Goal: Information Seeking & Learning: Learn about a topic

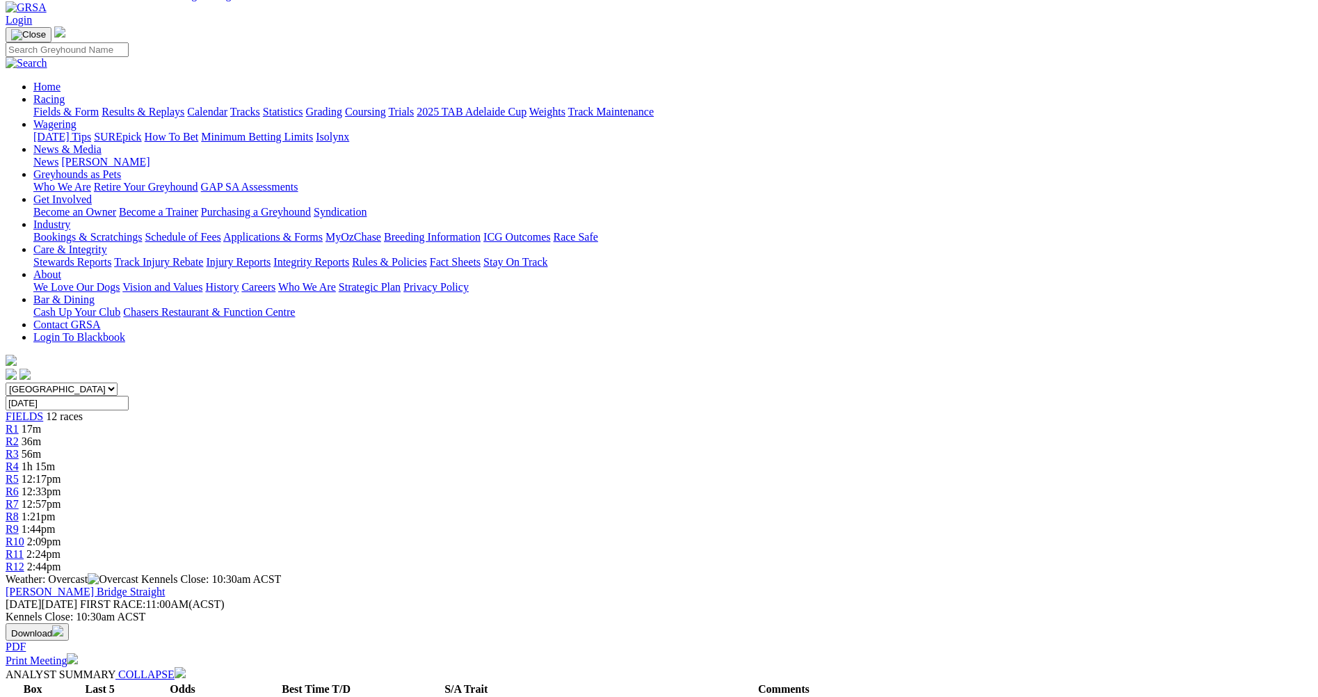
scroll to position [70, 0]
click at [506, 462] on div "R4 1h 15m" at bounding box center [659, 468] width 1307 height 13
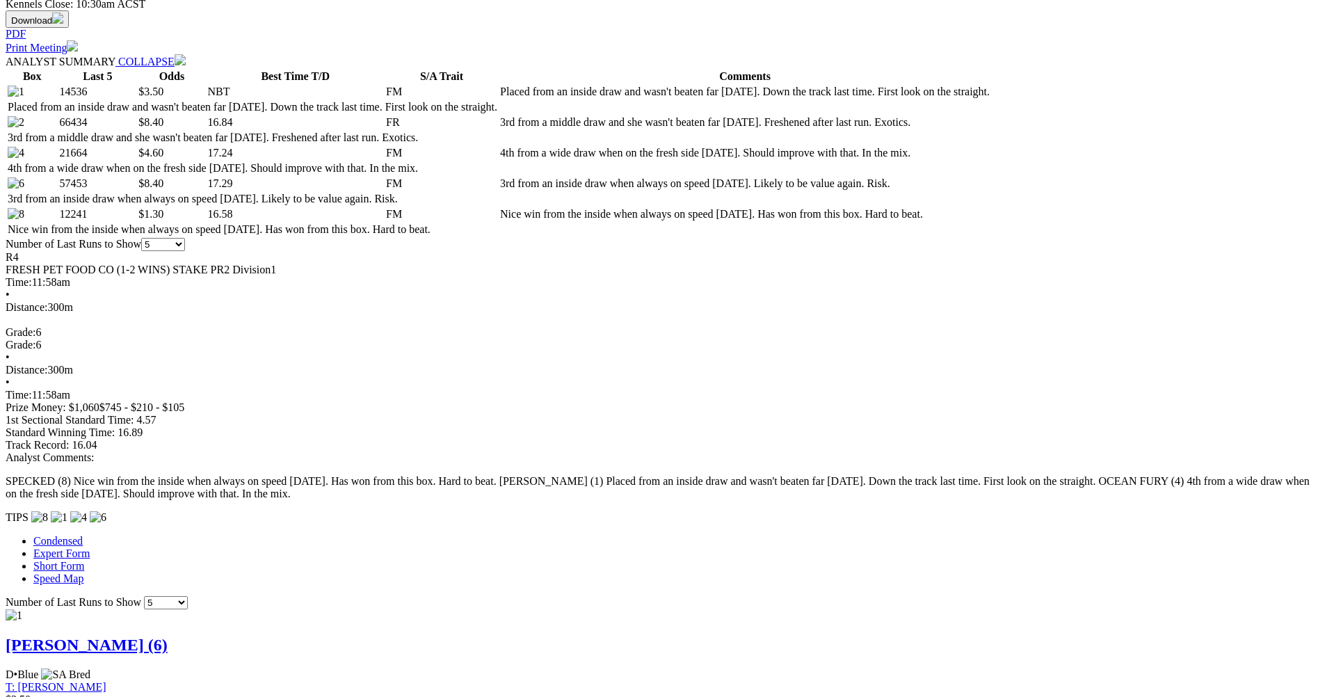
scroll to position [695, 0]
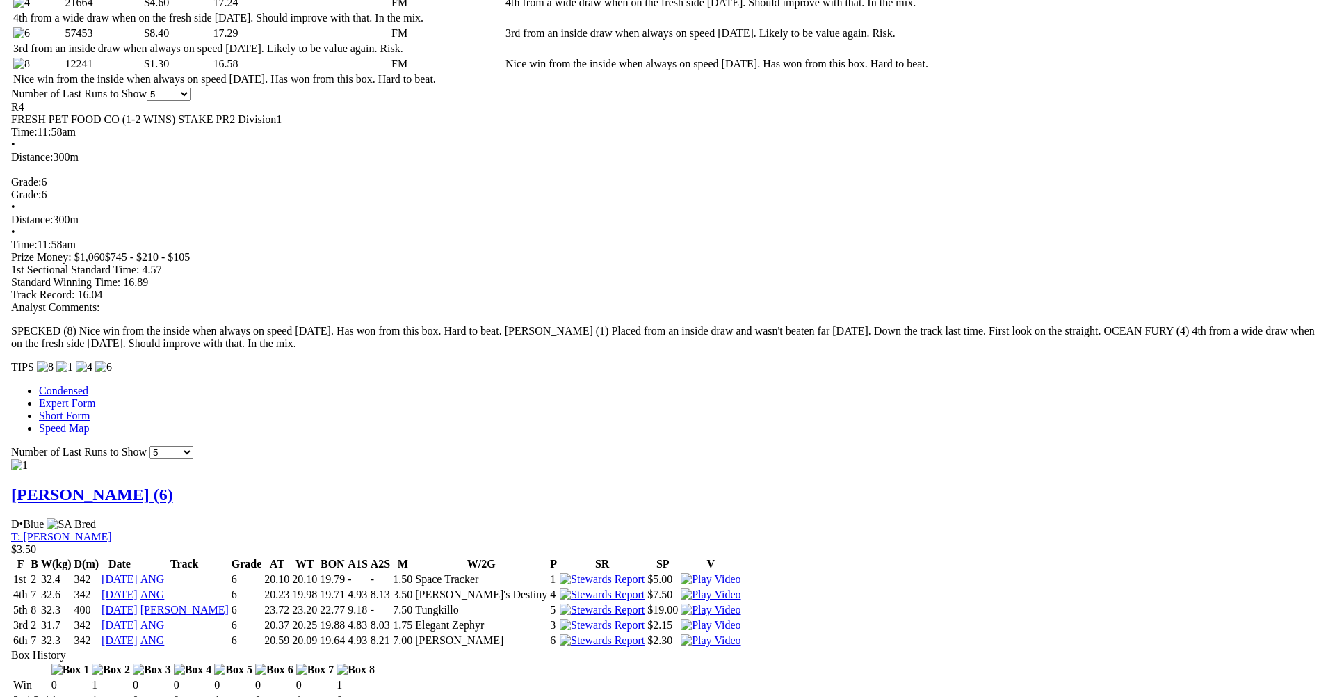
scroll to position [834, 0]
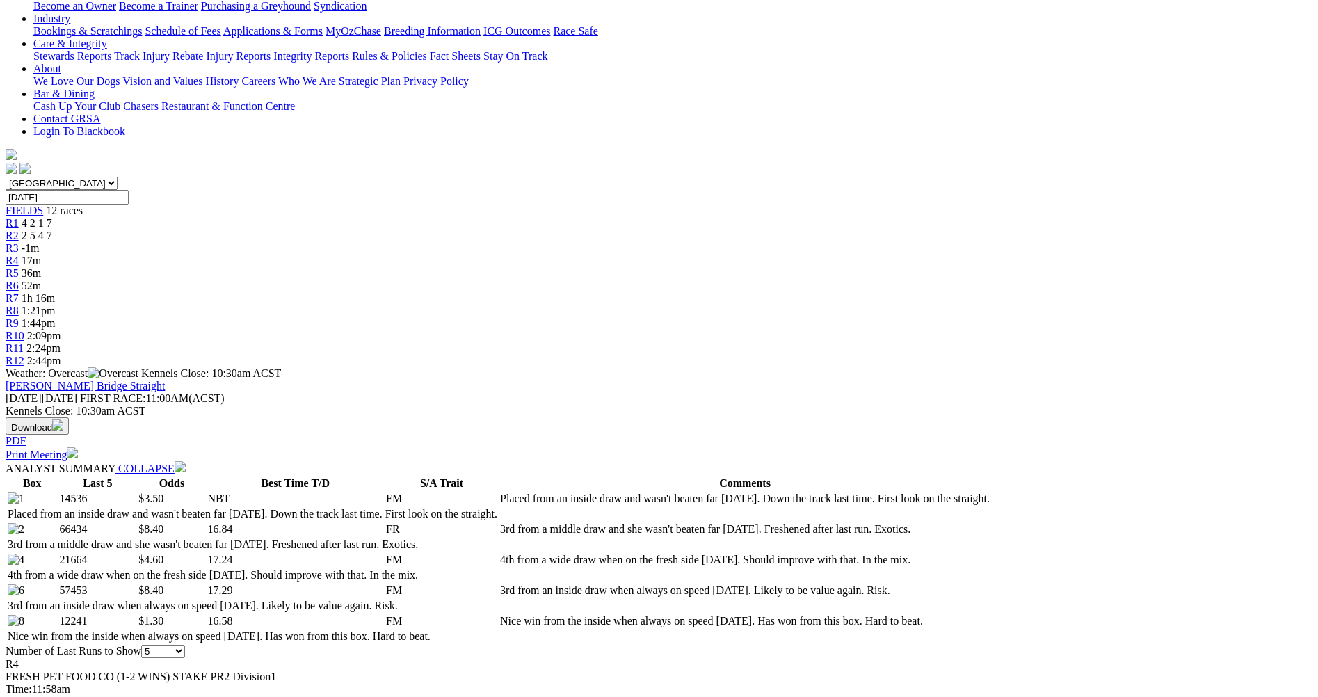
scroll to position [70, 0]
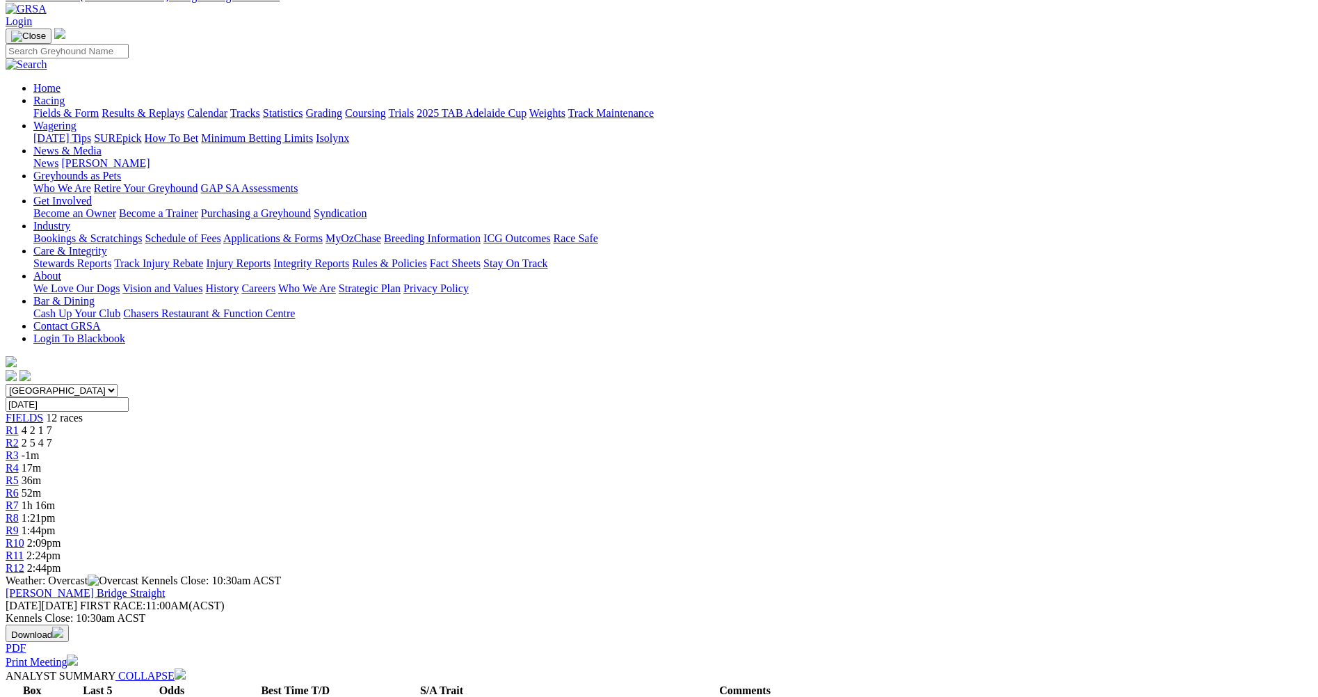
click at [19, 474] on link "R5" at bounding box center [12, 480] width 13 height 12
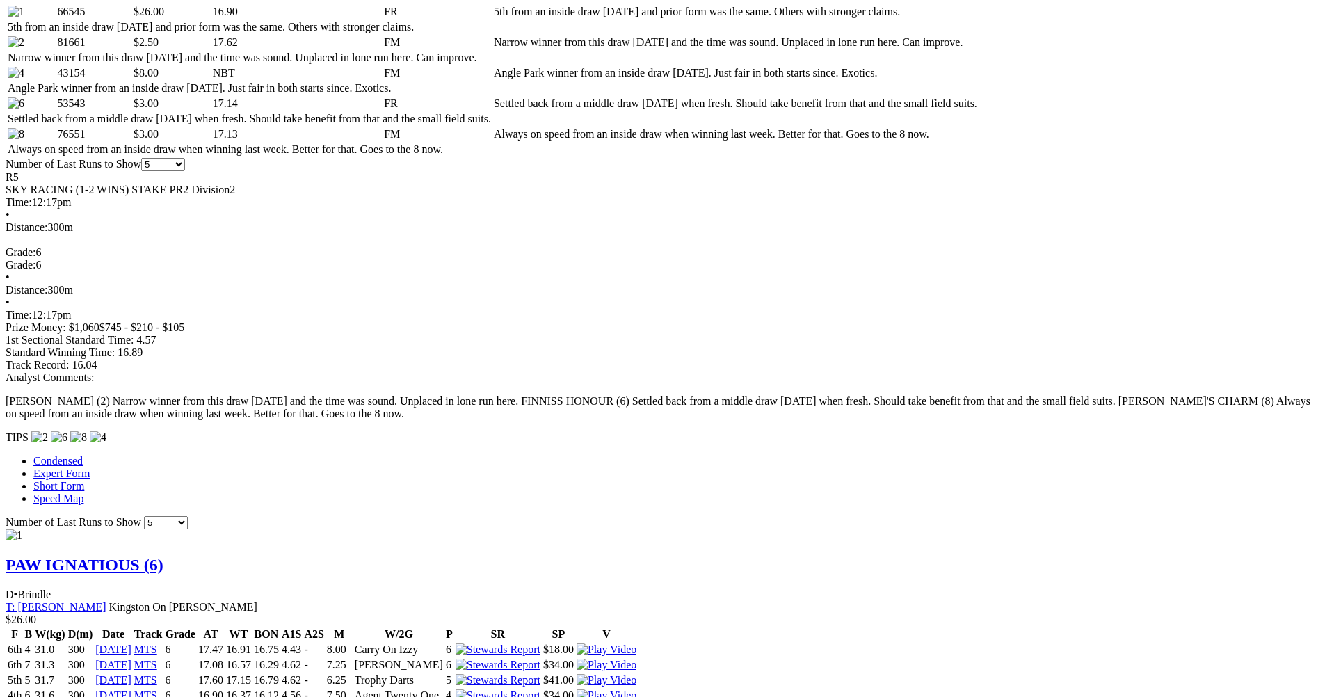
scroll to position [973, 0]
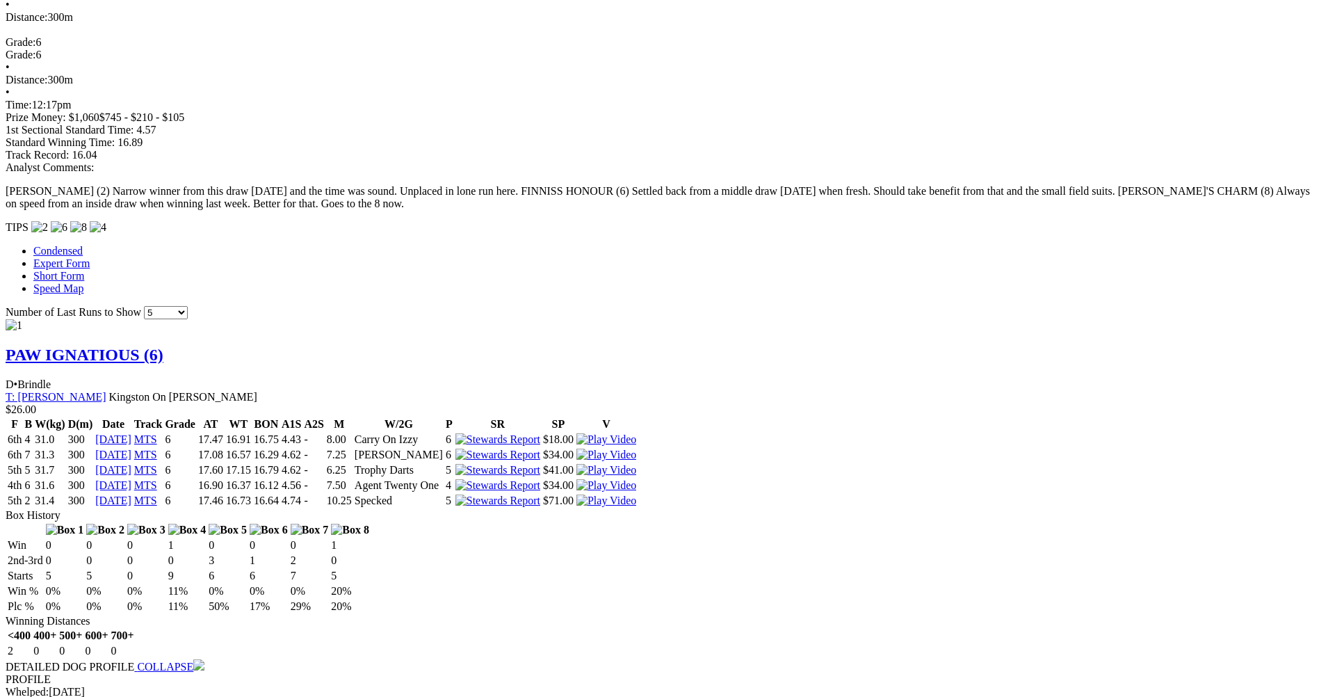
drag, startPoint x: 814, startPoint y: 41, endPoint x: 823, endPoint y: 56, distance: 16.8
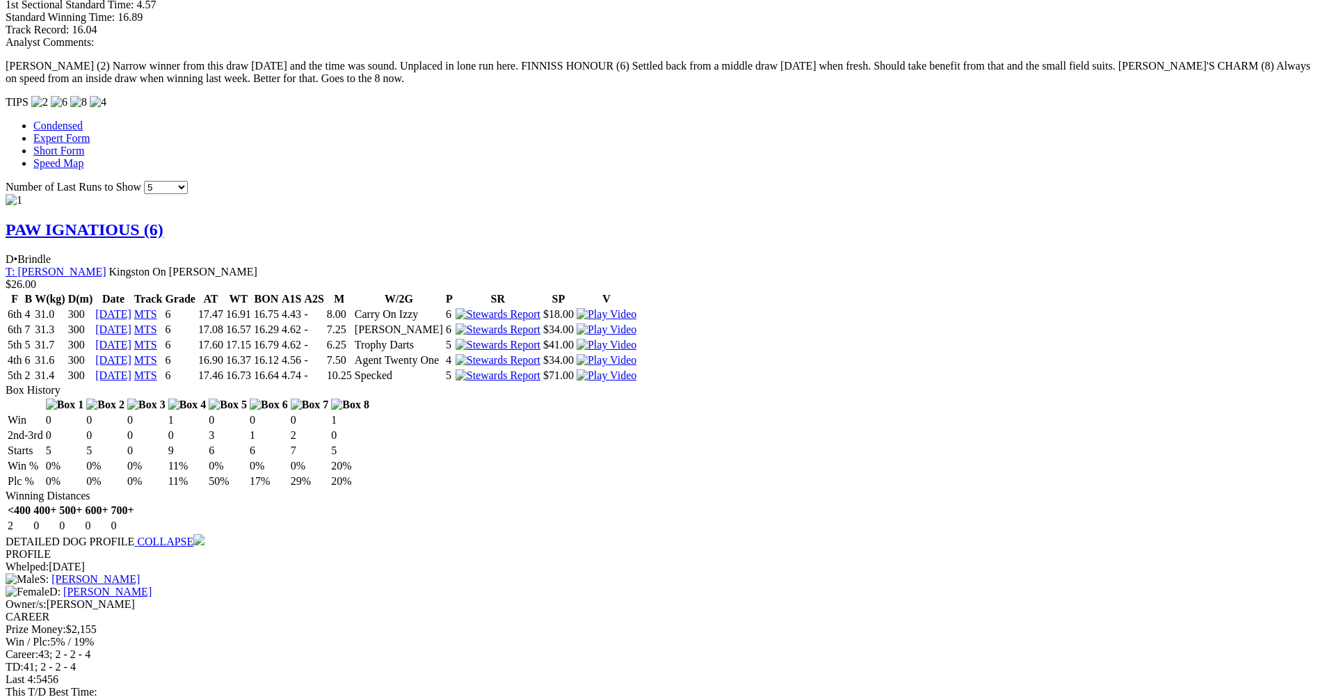
scroll to position [1120, 0]
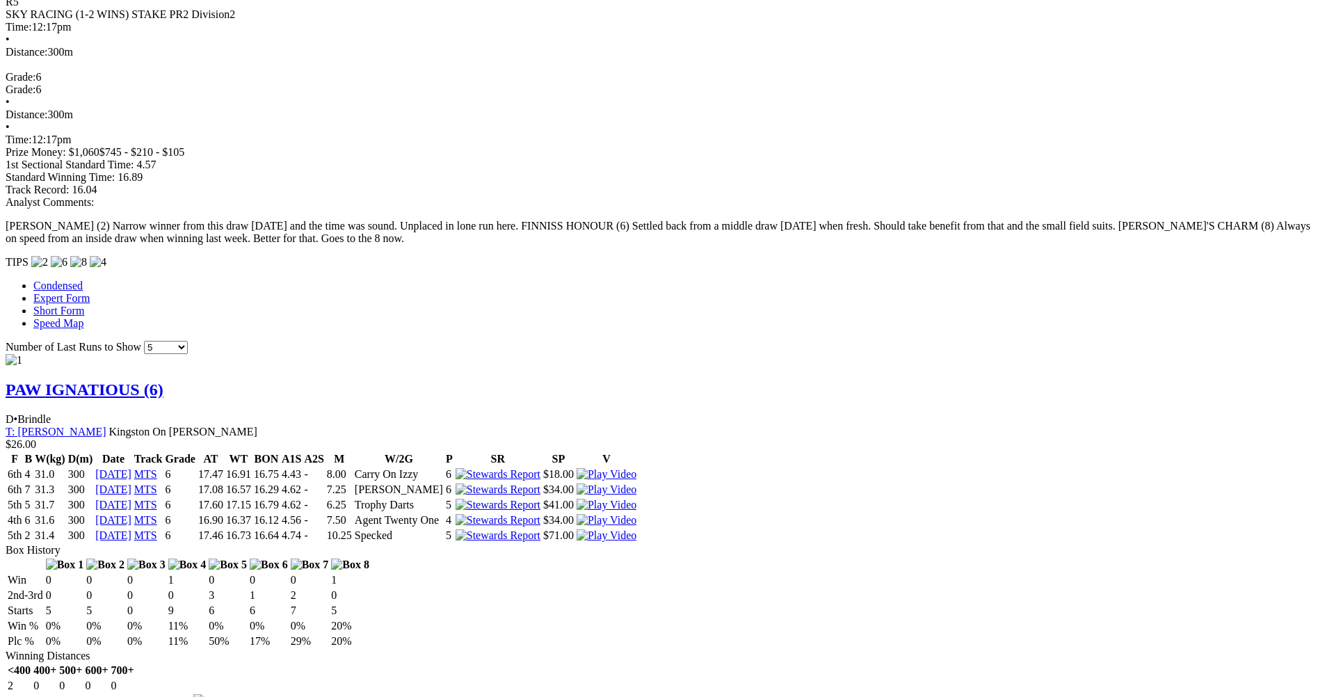
scroll to position [765, 0]
